Goal: Transaction & Acquisition: Subscribe to service/newsletter

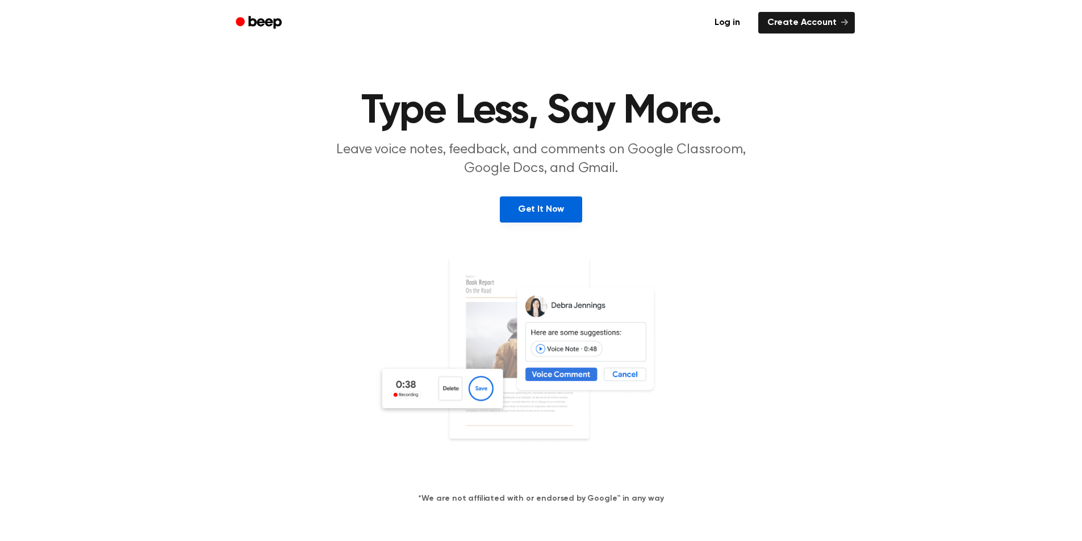
click at [544, 202] on link "Get It Now" at bounding box center [541, 209] width 82 height 26
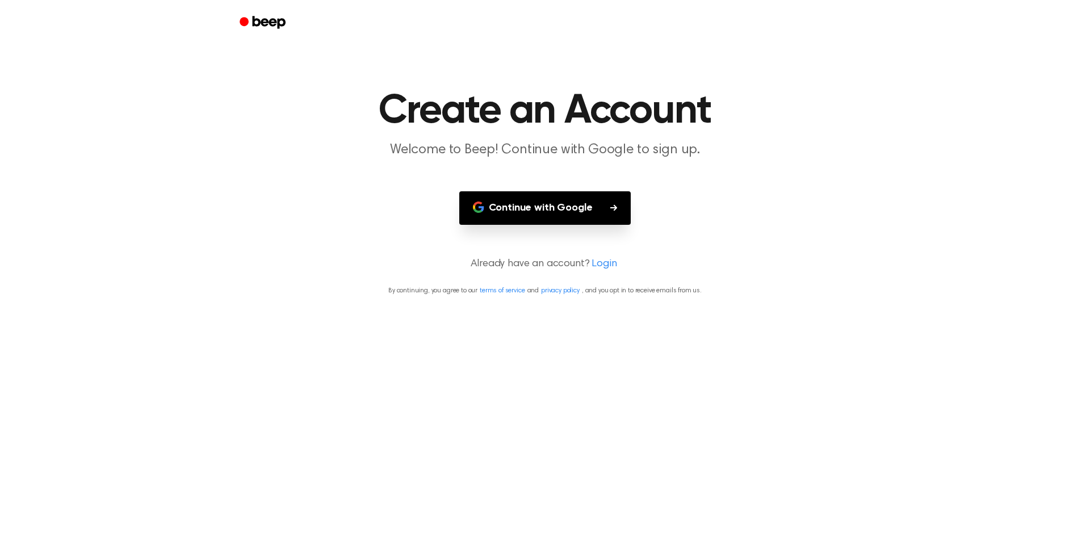
click at [558, 213] on button "Continue with Google" at bounding box center [545, 207] width 172 height 33
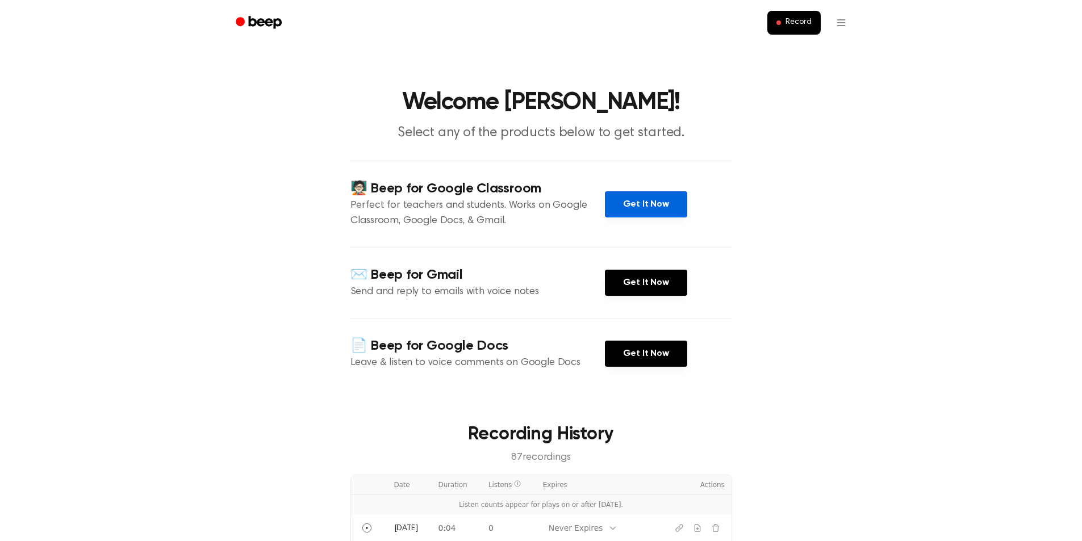
click at [673, 200] on link "Get It Now" at bounding box center [646, 204] width 82 height 26
